Goal: Check status: Check status

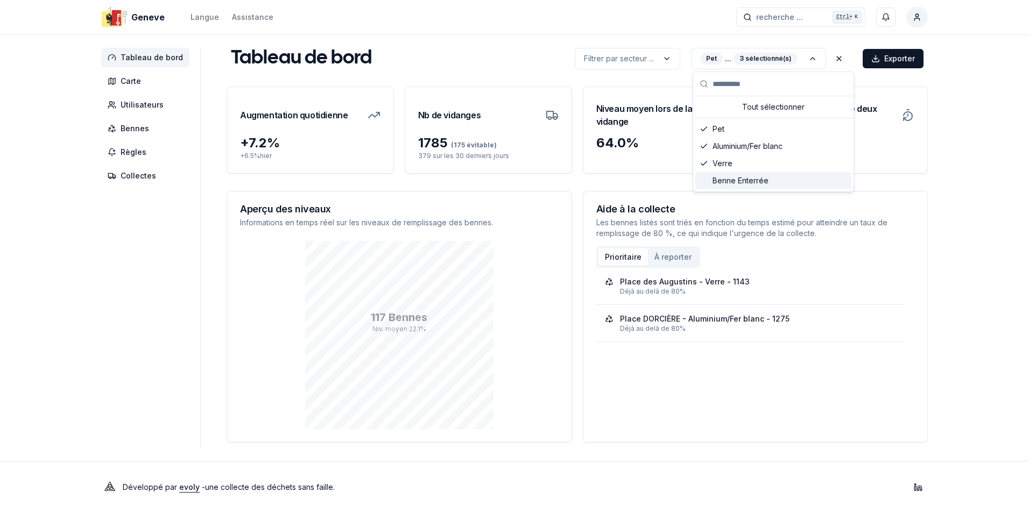
click at [718, 181] on span "Benne Enterrée" at bounding box center [740, 180] width 56 height 11
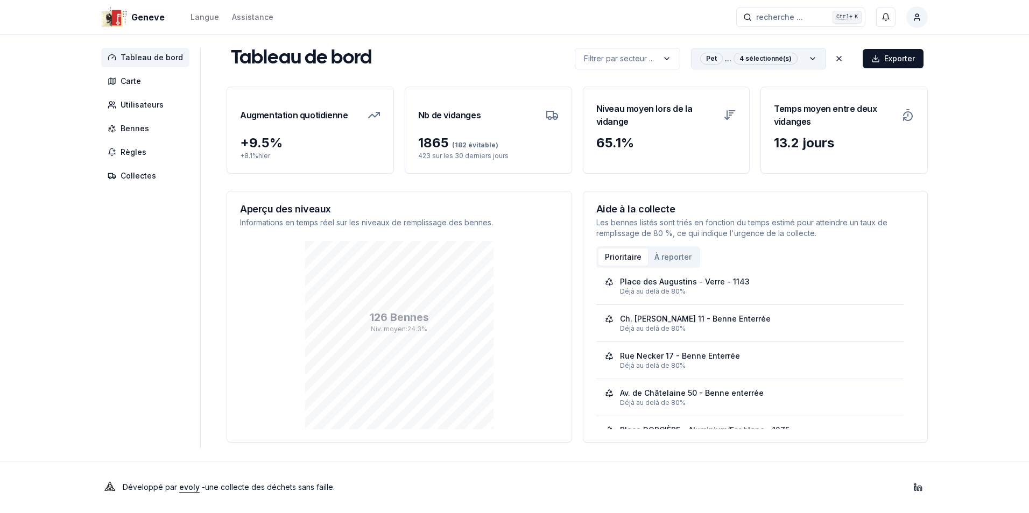
click at [813, 54] on html "Geneve Langue Assistance recherche ... recherche ... Ctrl+ K [PERSON_NAME] Tabl…" at bounding box center [514, 256] width 1029 height 513
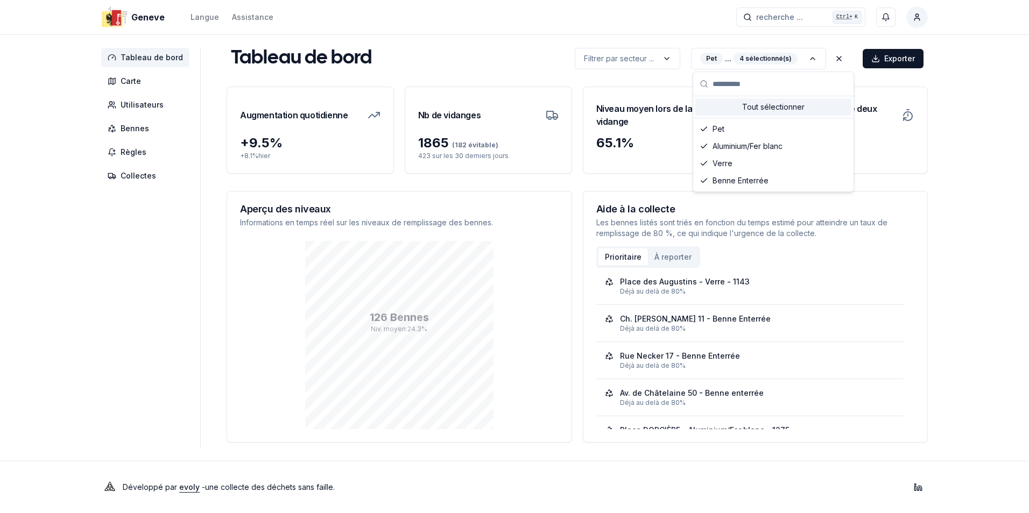
click at [837, 57] on html "Geneve Langue Assistance recherche ... recherche ... Ctrl+ K [PERSON_NAME] Tabl…" at bounding box center [514, 256] width 1029 height 513
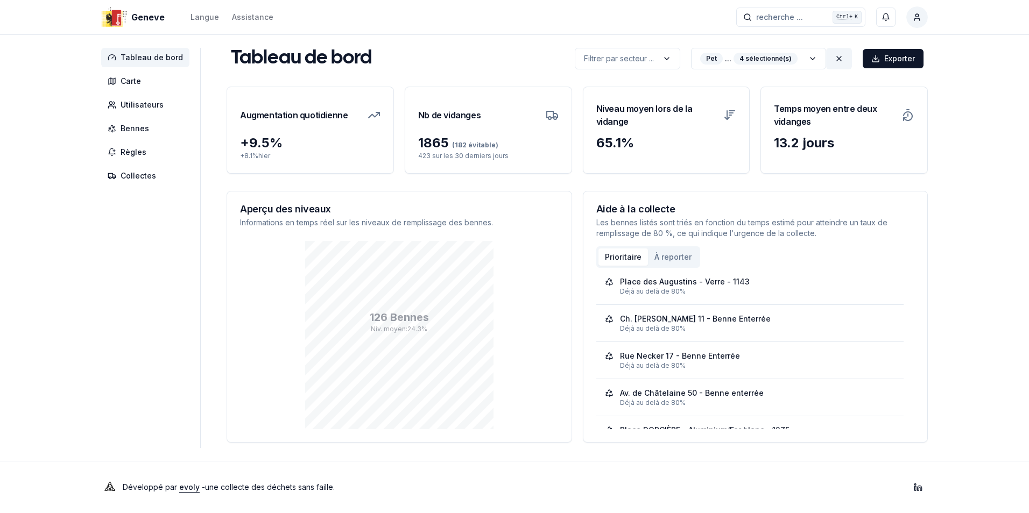
click at [839, 57] on icon at bounding box center [838, 58] width 9 height 9
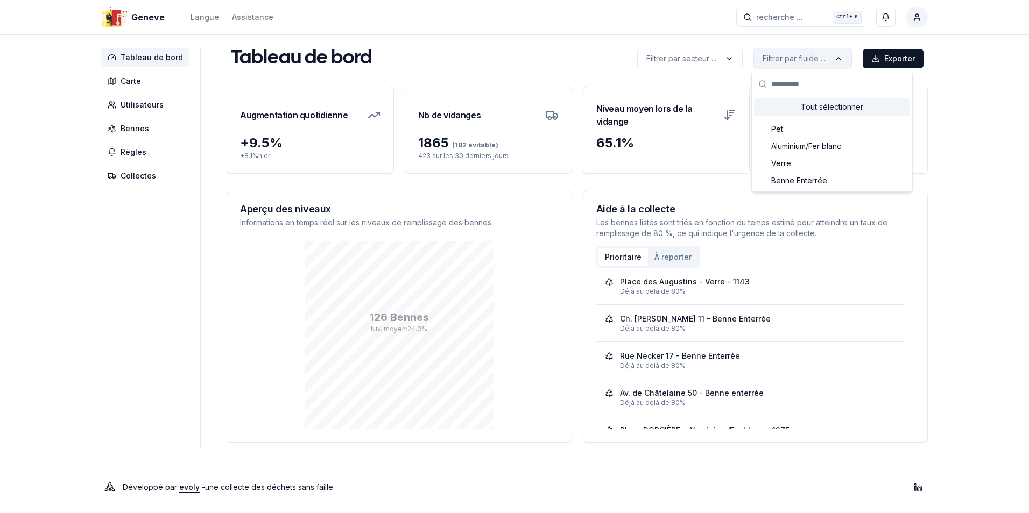
click at [784, 56] on html "Geneve Langue Assistance recherche ... recherche ... Ctrl+ K [PERSON_NAME] Tabl…" at bounding box center [514, 256] width 1029 height 513
click at [780, 186] on span "Benne Enterrée" at bounding box center [799, 180] width 56 height 11
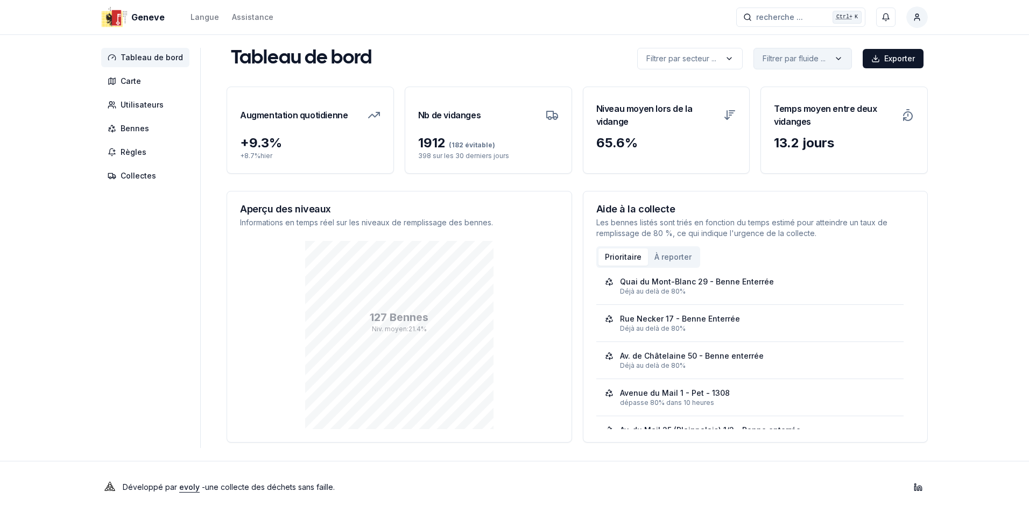
click at [823, 58] on html "Geneve Langue Assistance recherche ... recherche ... Ctrl+ K Florian Robbe Tabl…" at bounding box center [514, 256] width 1029 height 513
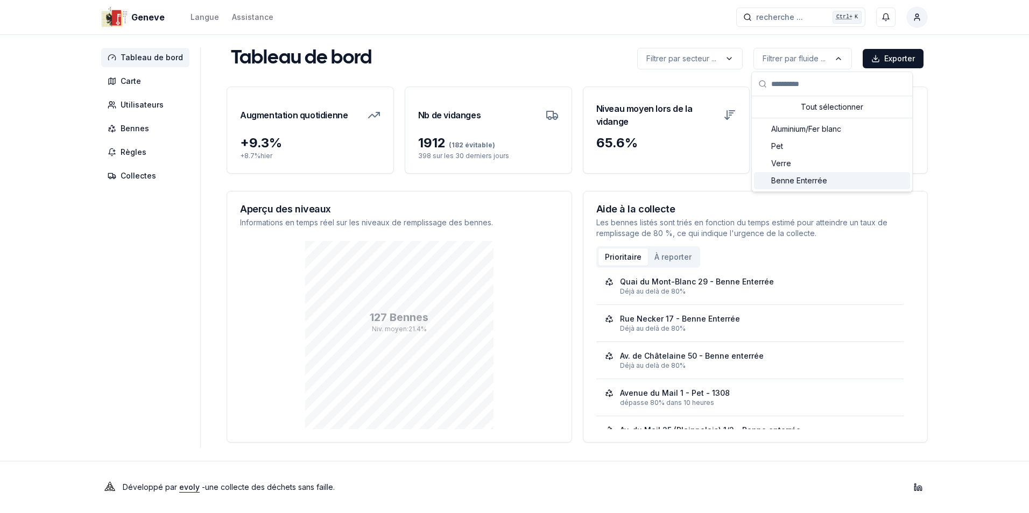
click at [800, 183] on span "Benne Enterrée" at bounding box center [799, 180] width 56 height 11
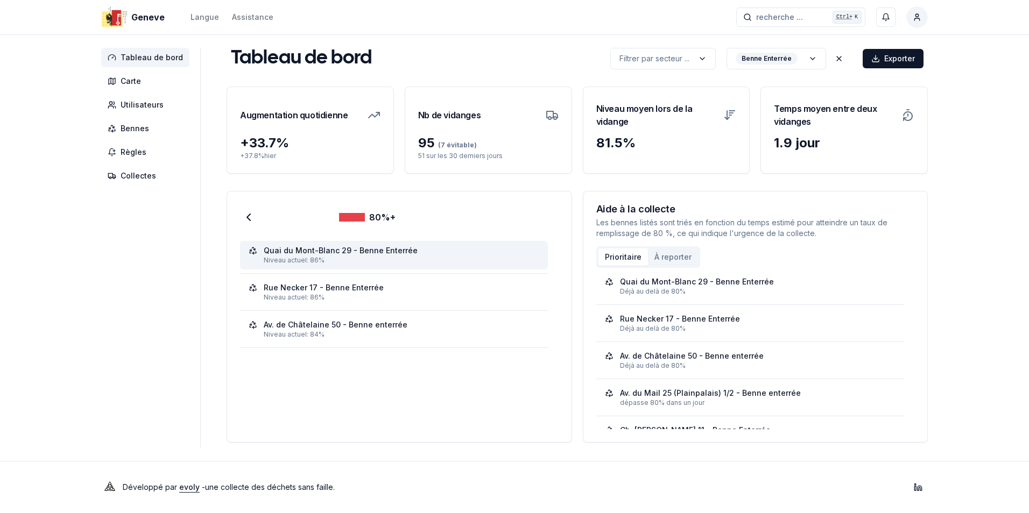
click at [362, 253] on div "Quai du Mont-Blanc 29 - Benne Enterrée" at bounding box center [341, 250] width 154 height 11
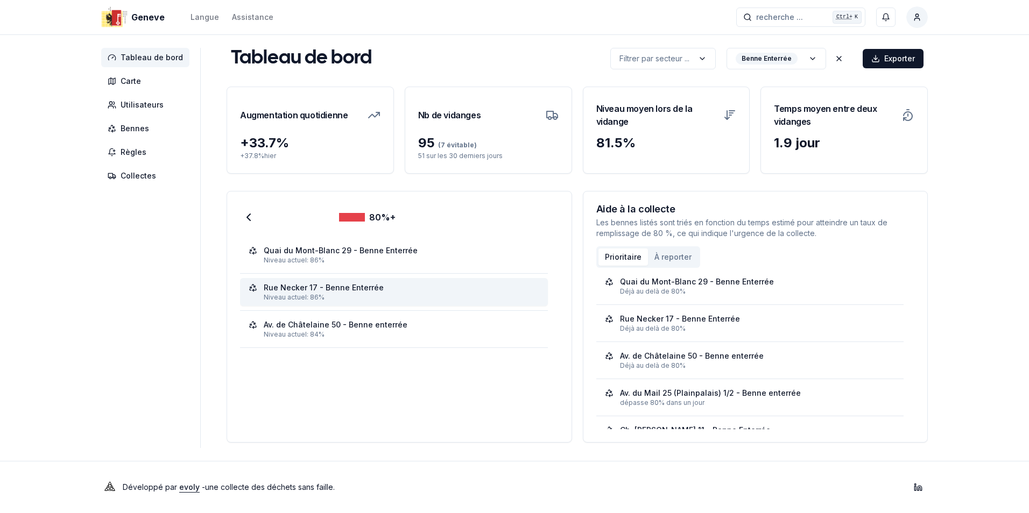
click at [299, 293] on div "Rue Necker 17 - Benne Enterrée" at bounding box center [324, 287] width 120 height 11
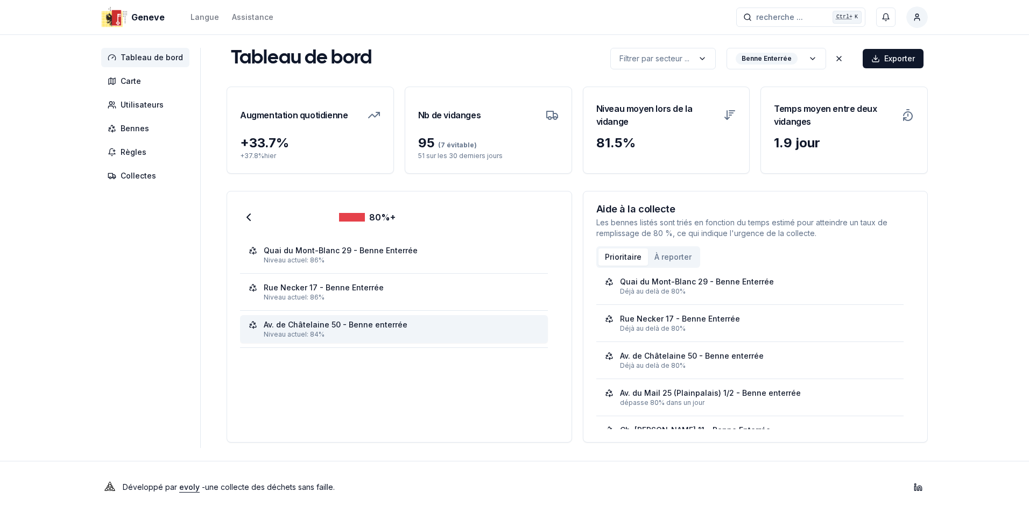
click at [320, 334] on div "Niveau actuel: 84%" at bounding box center [401, 334] width 275 height 9
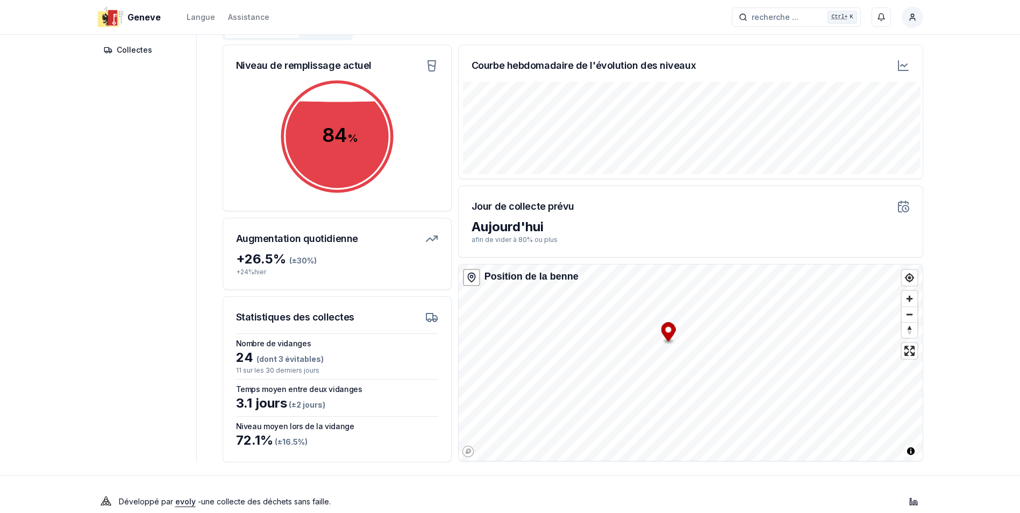
scroll to position [140, 0]
